Goal: Information Seeking & Learning: Understand process/instructions

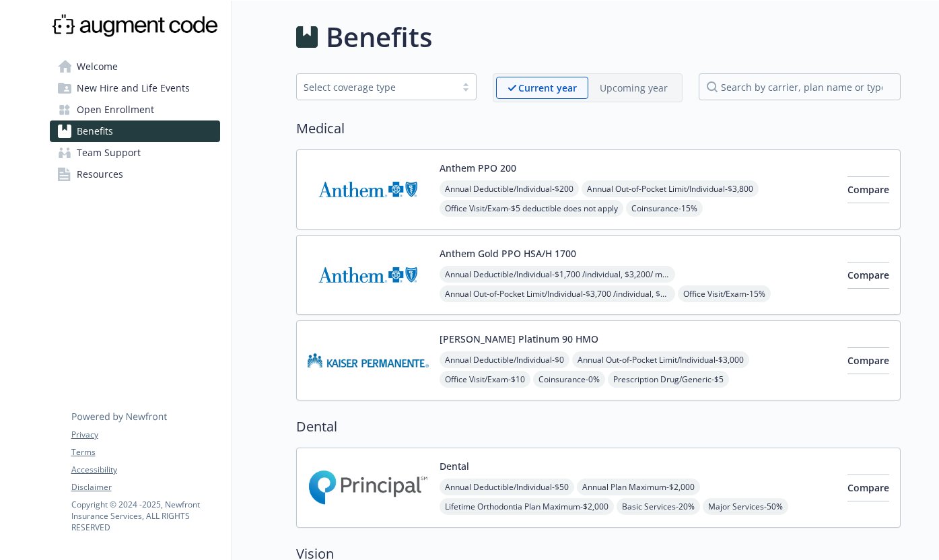
click at [616, 87] on p "Upcoming year" at bounding box center [634, 88] width 68 height 14
click at [566, 87] on div "Current year" at bounding box center [536, 88] width 80 height 22
click at [614, 92] on p "Upcoming year" at bounding box center [634, 88] width 68 height 14
click at [560, 96] on div "Current year" at bounding box center [536, 88] width 80 height 22
click at [620, 90] on p "Upcoming year" at bounding box center [634, 88] width 68 height 14
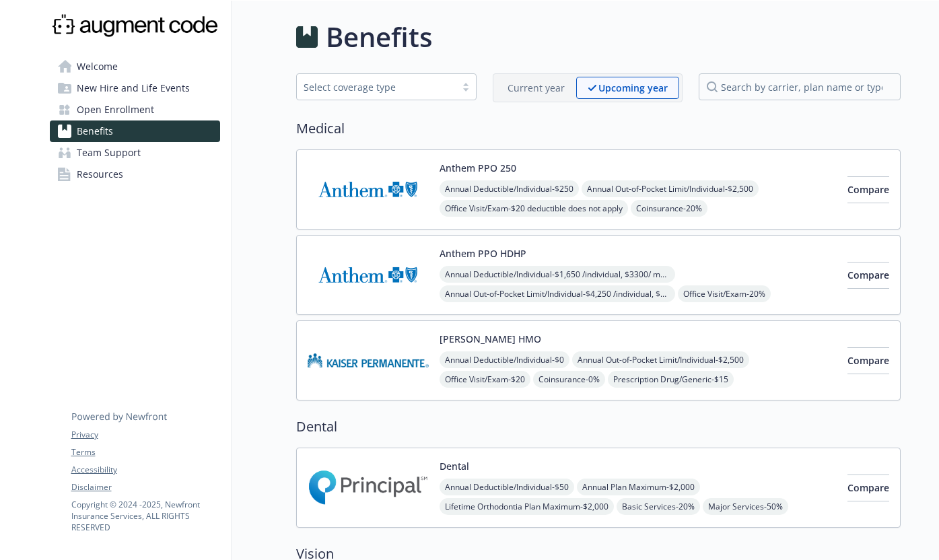
click at [571, 99] on div "Current year Upcoming year" at bounding box center [588, 87] width 190 height 29
click at [558, 89] on p "Current year" at bounding box center [535, 88] width 57 height 14
click at [602, 87] on p "Upcoming year" at bounding box center [634, 88] width 68 height 14
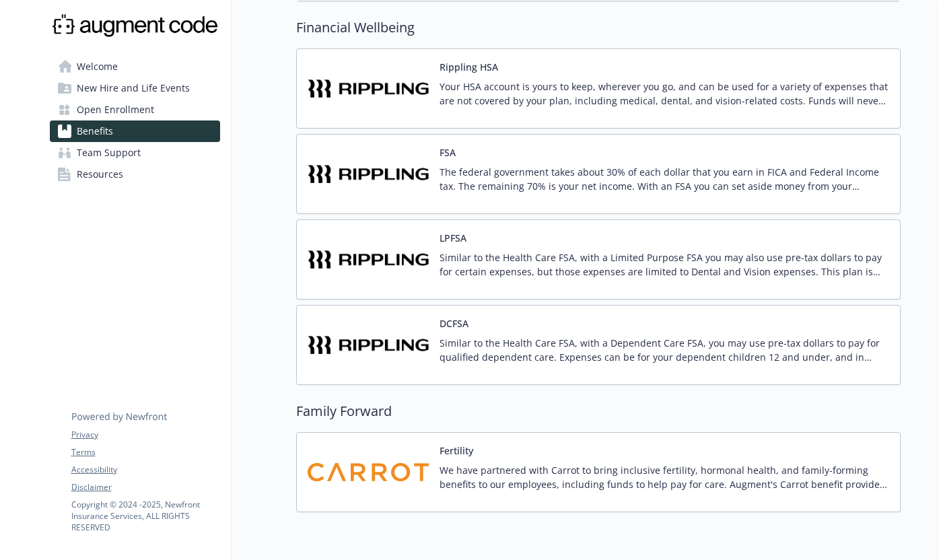
scroll to position [1042, 0]
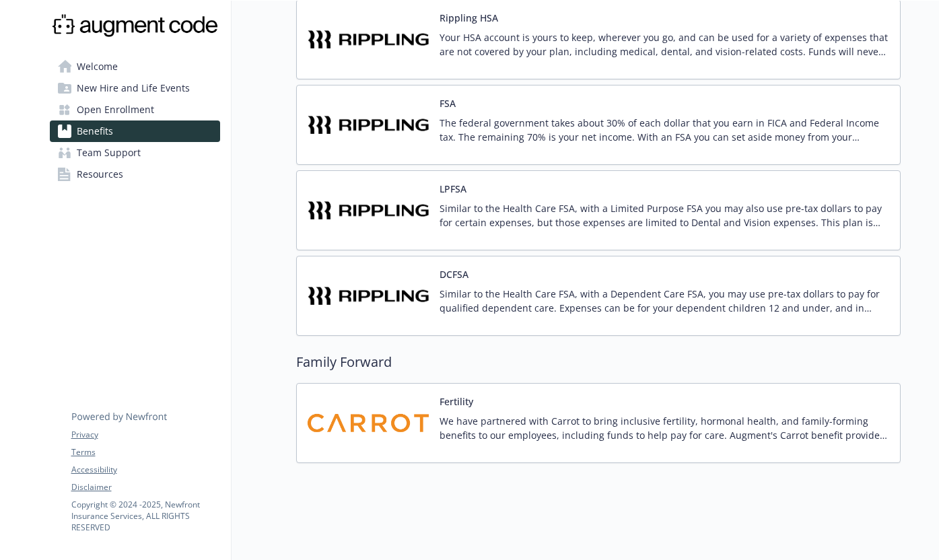
click at [595, 139] on p "The federal government takes about 30% of each dollar that you earn in FICA and…" at bounding box center [664, 130] width 450 height 28
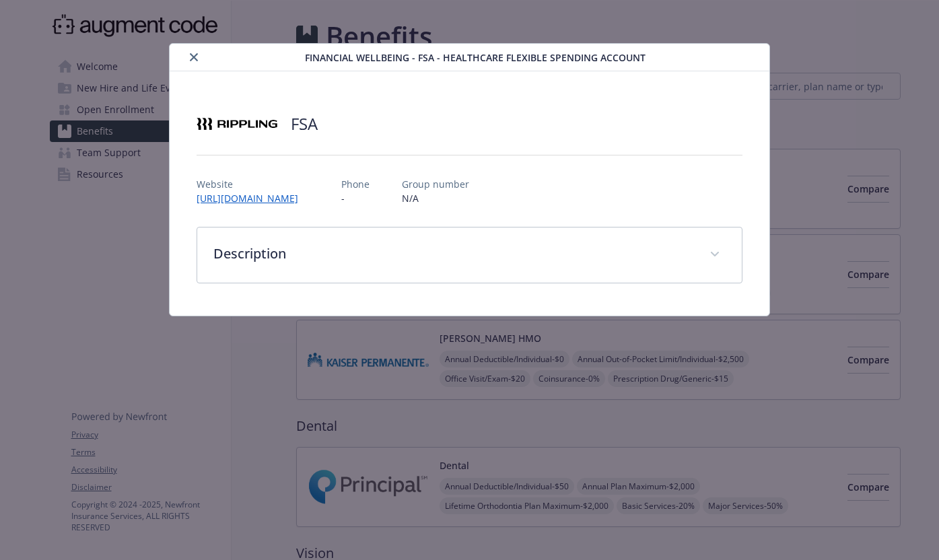
scroll to position [1042, 0]
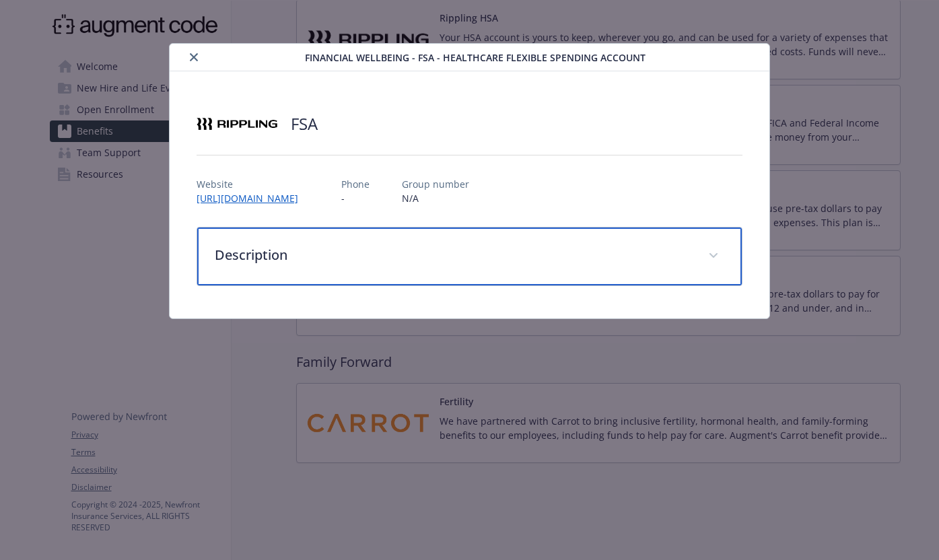
click at [604, 249] on p "Description" at bounding box center [453, 255] width 477 height 20
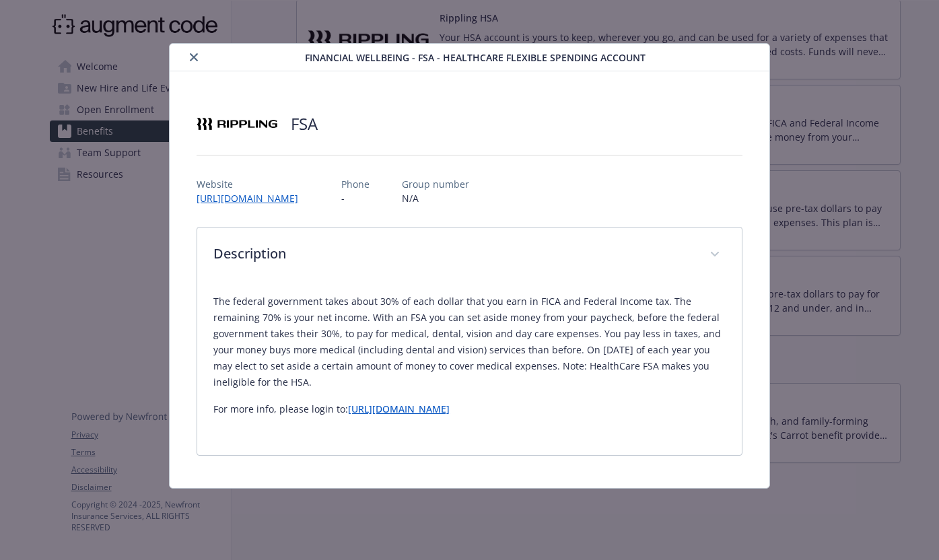
click at [190, 49] on div "details for plan Financial Wellbeing - FSA - Healthcare Flexible Spending Accou…" at bounding box center [239, 57] width 129 height 16
click at [190, 60] on icon "close" at bounding box center [194, 57] width 8 height 8
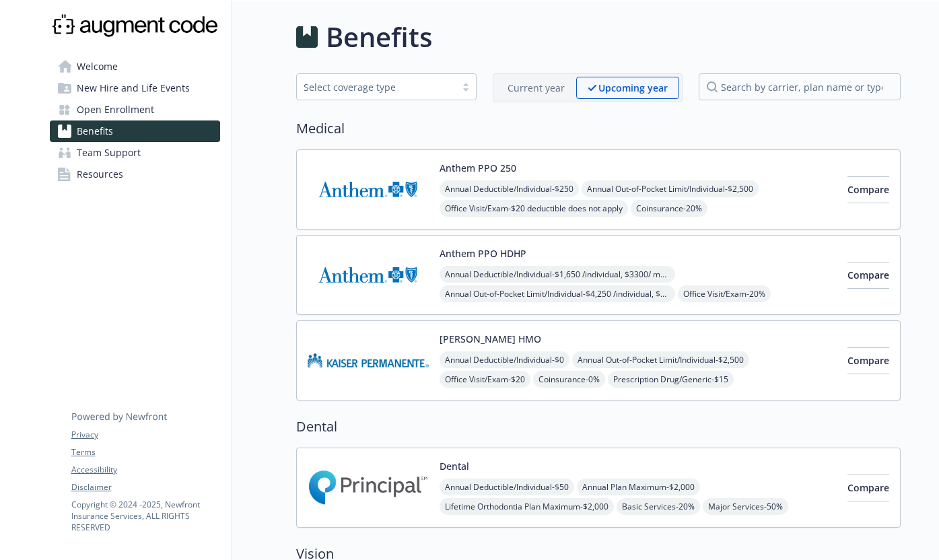
click at [332, 86] on div "Select coverage type" at bounding box center [376, 87] width 145 height 14
click at [847, 275] on button "Compare" at bounding box center [868, 275] width 42 height 27
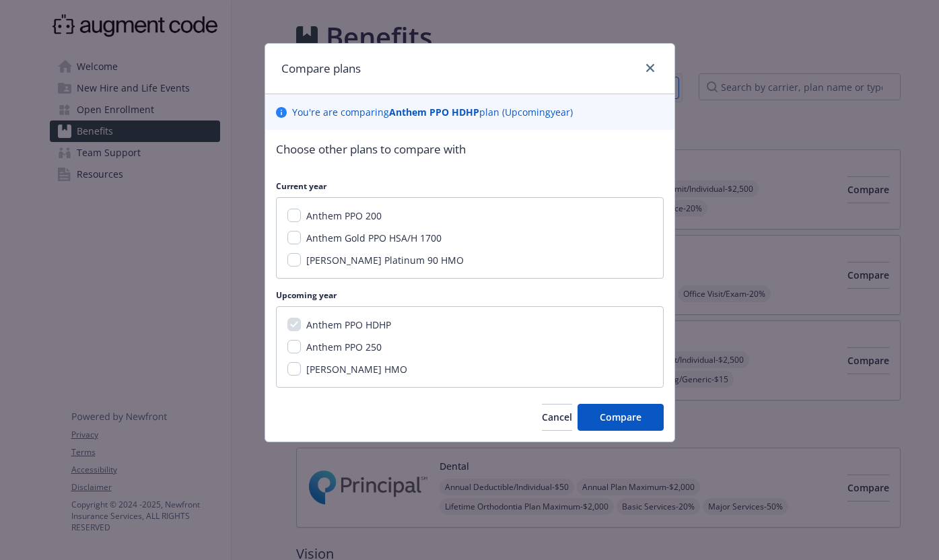
click at [362, 234] on span "Anthem Gold PPO HSA/H 1700" at bounding box center [373, 238] width 135 height 13
click at [301, 234] on input "Anthem Gold PPO HSA/H 1700" at bounding box center [293, 237] width 13 height 13
checkbox input "true"
click at [625, 415] on span "Compare" at bounding box center [621, 417] width 42 height 13
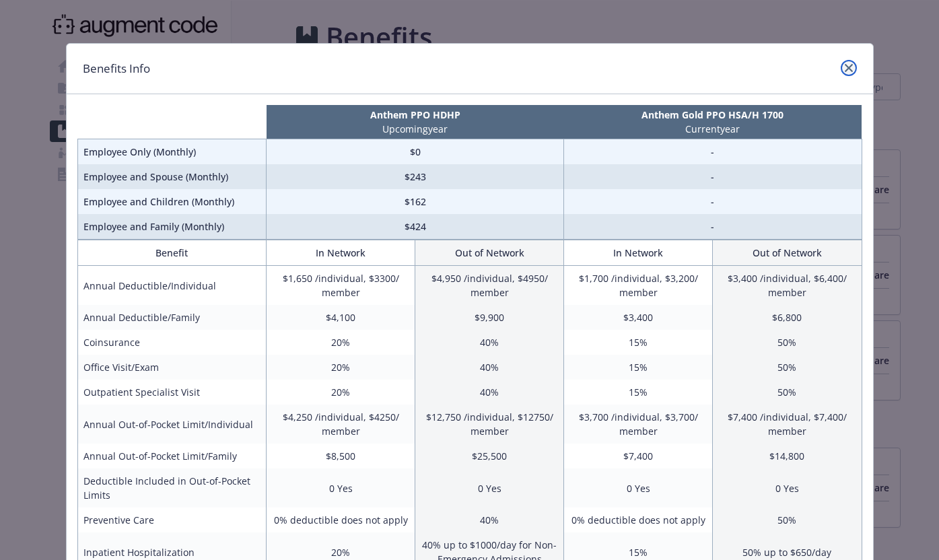
click at [845, 65] on icon "close" at bounding box center [849, 68] width 8 height 8
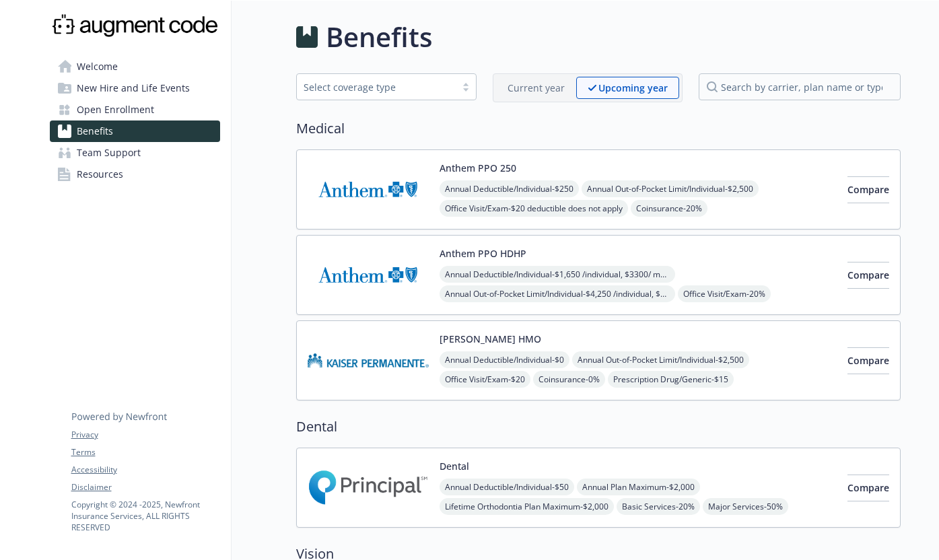
click at [139, 98] on span "New Hire and Life Events" at bounding box center [133, 88] width 113 height 22
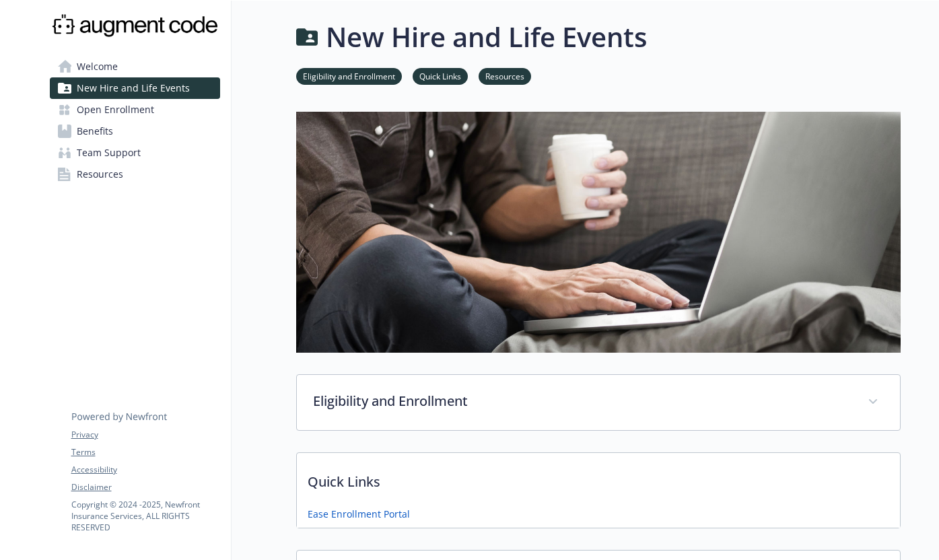
click at [139, 98] on span "New Hire and Life Events" at bounding box center [133, 88] width 113 height 22
click at [139, 105] on span "Open Enrollment" at bounding box center [115, 110] width 77 height 22
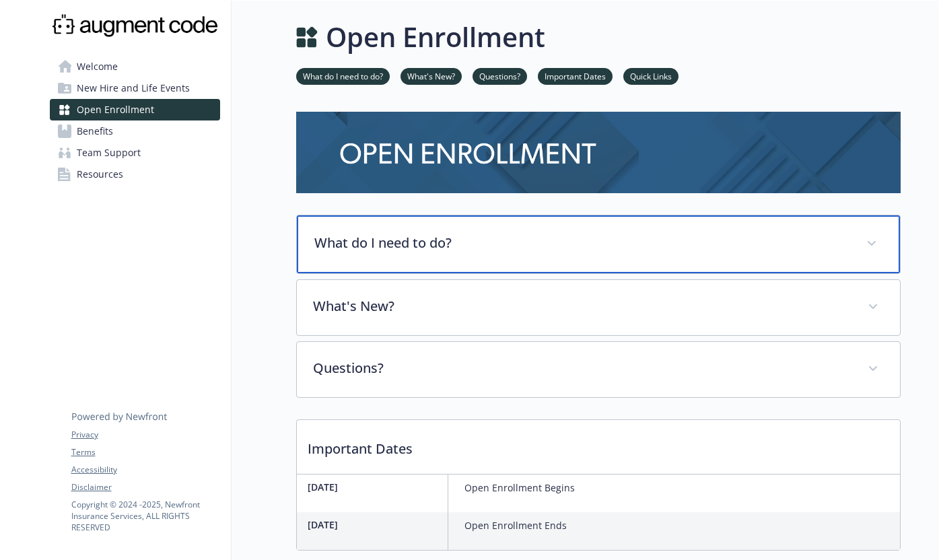
click at [361, 236] on p "What do I need to do?" at bounding box center [582, 243] width 536 height 20
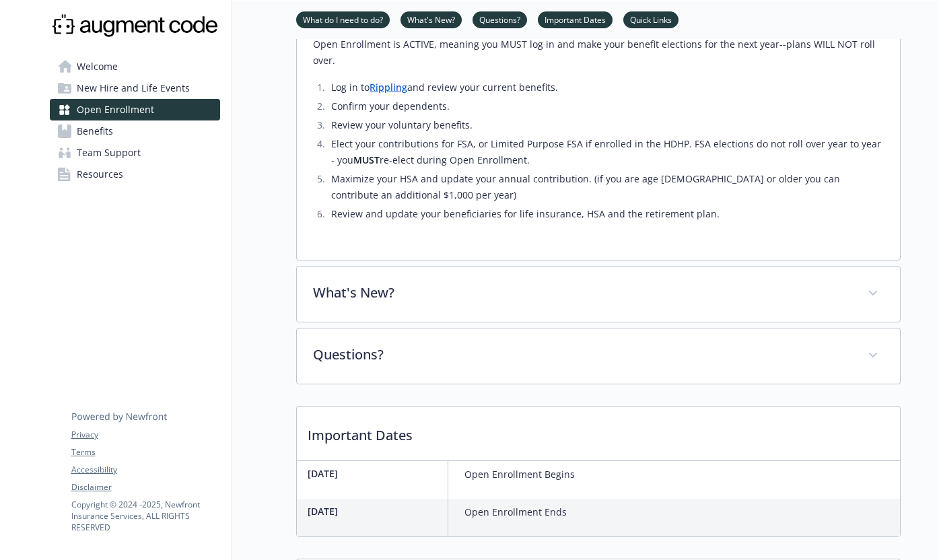
scroll to position [430, 0]
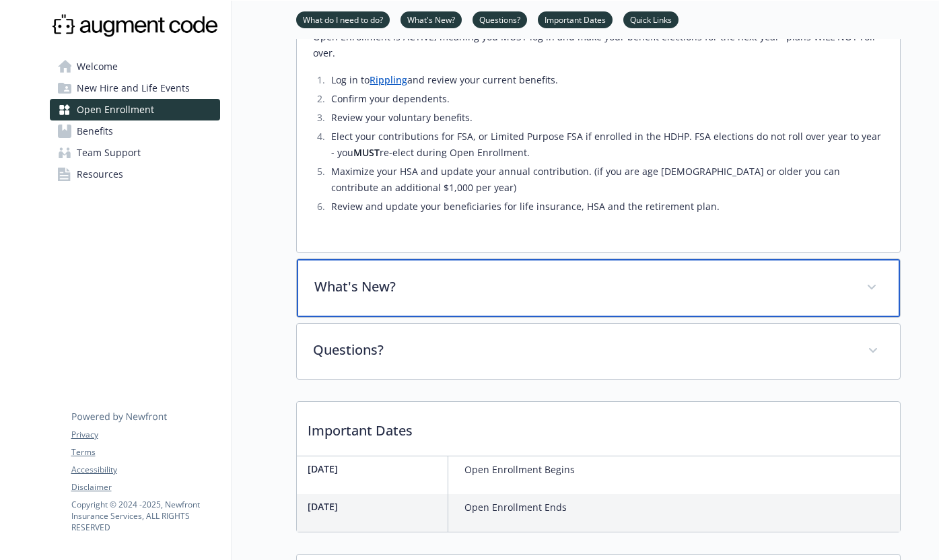
click at [360, 277] on p "What's New?" at bounding box center [582, 287] width 536 height 20
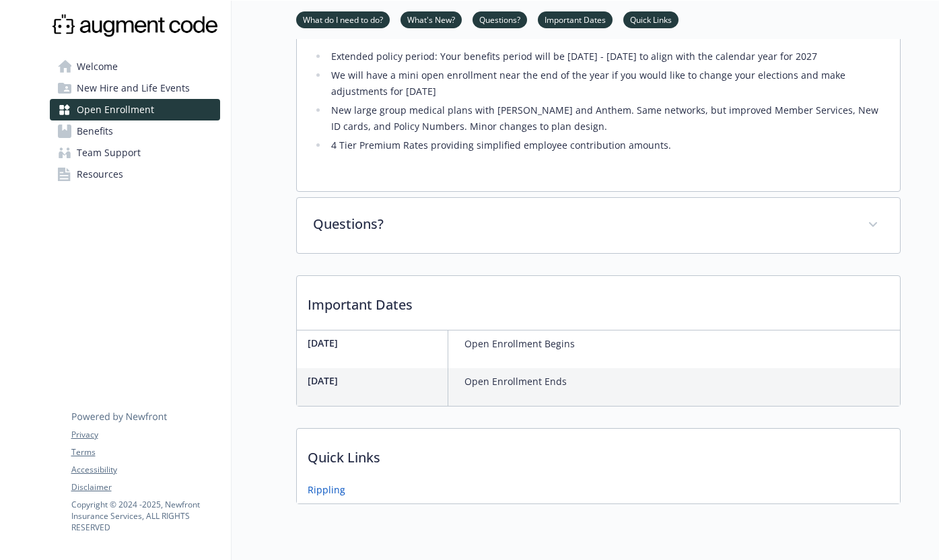
scroll to position [655, 0]
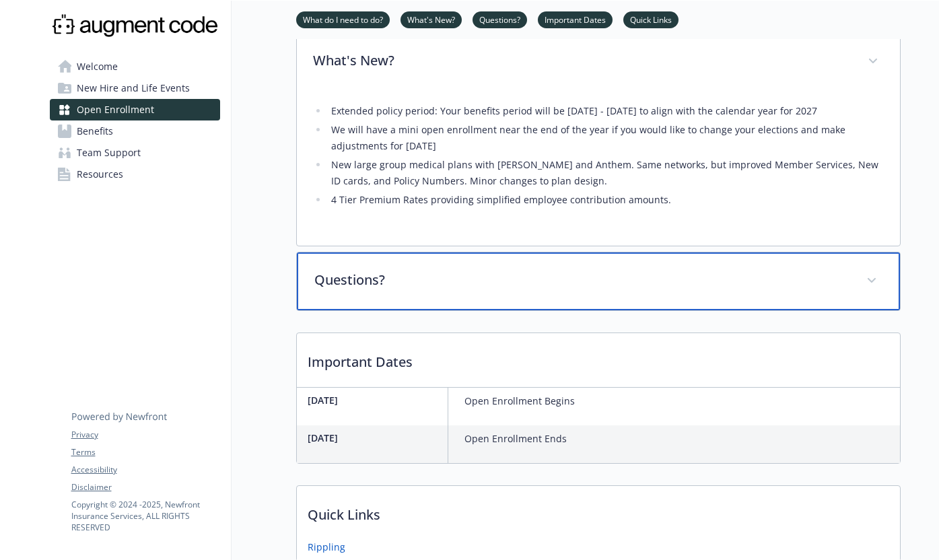
click at [360, 253] on div "Questions?" at bounding box center [598, 281] width 603 height 58
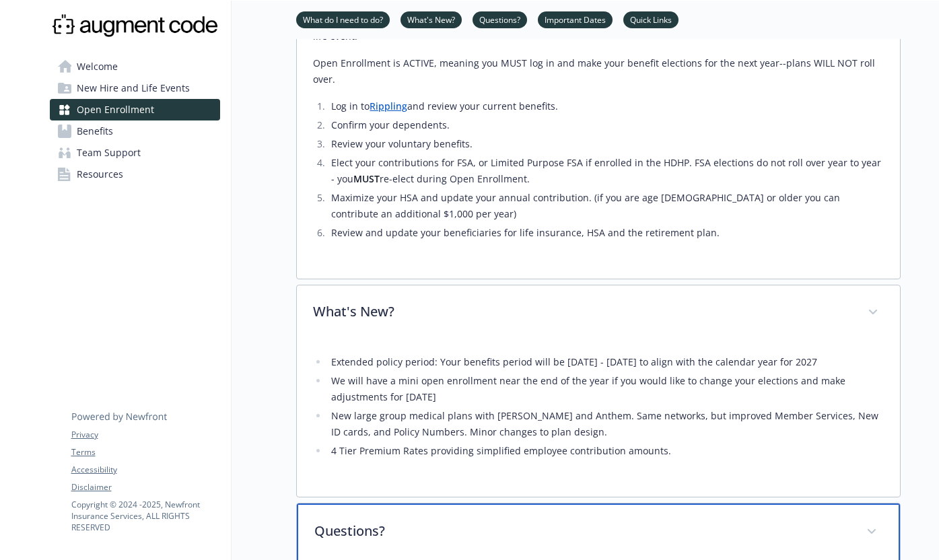
scroll to position [394, 0]
